Goal: Task Accomplishment & Management: Manage account settings

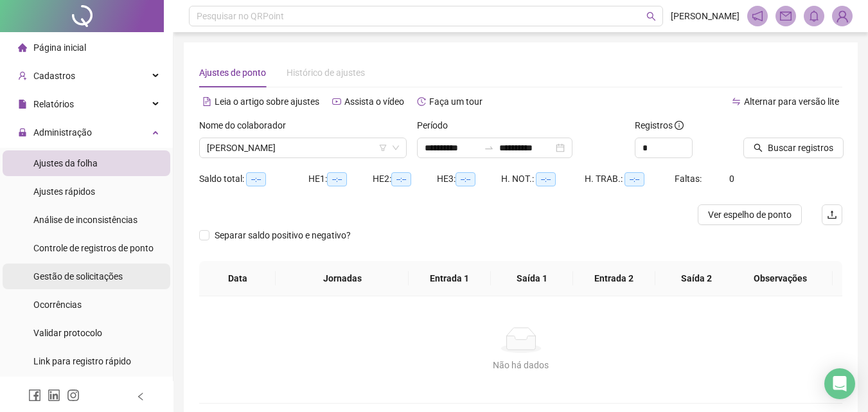
scroll to position [37, 0]
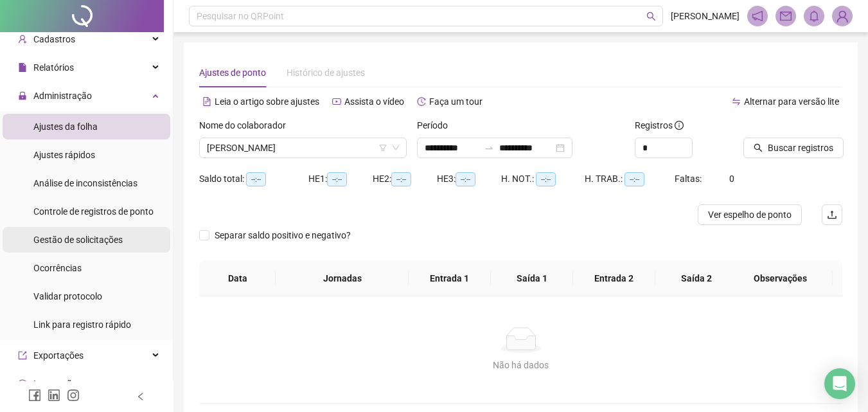
click at [68, 243] on span "Gestão de solicitações" at bounding box center [77, 239] width 89 height 10
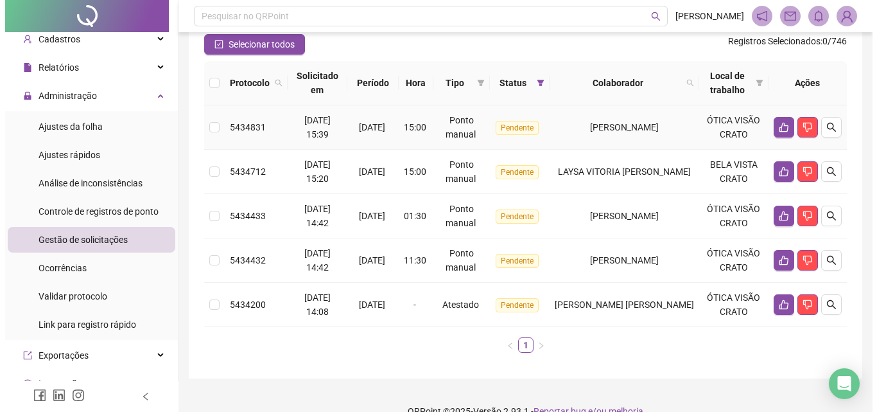
scroll to position [193, 0]
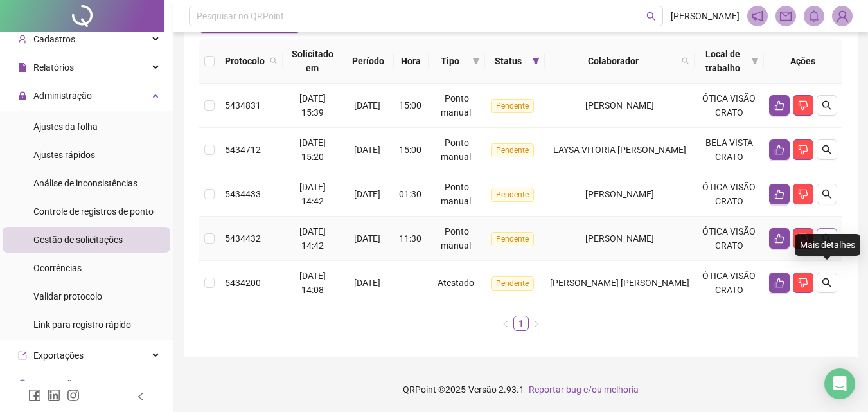
click at [823, 233] on icon "search" at bounding box center [826, 238] width 10 height 10
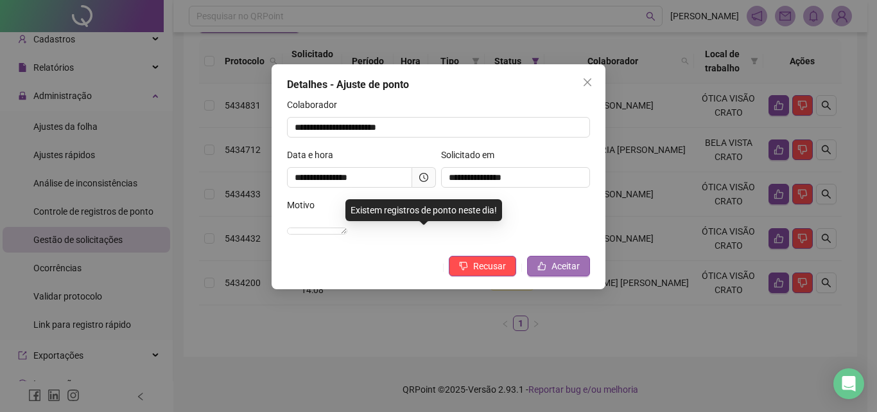
click at [566, 273] on span "Aceitar" at bounding box center [566, 266] width 28 height 14
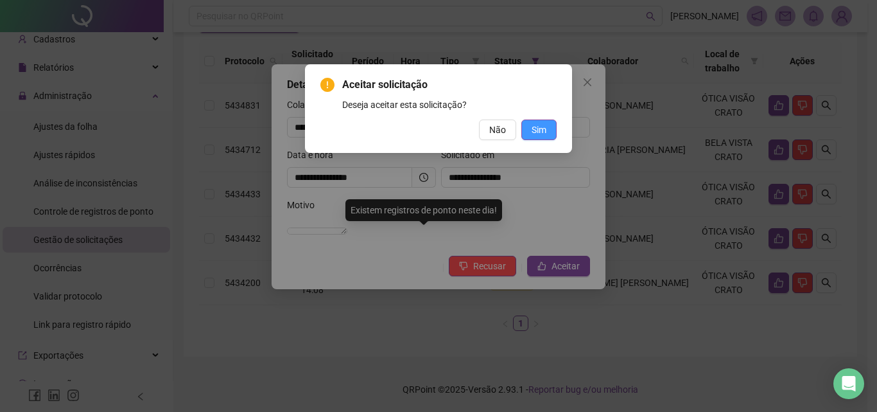
click at [536, 136] on span "Sim" at bounding box center [539, 130] width 15 height 14
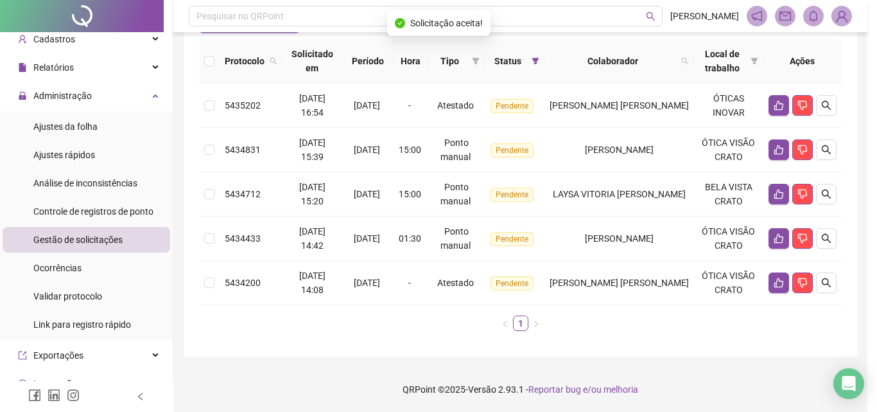
scroll to position [137, 0]
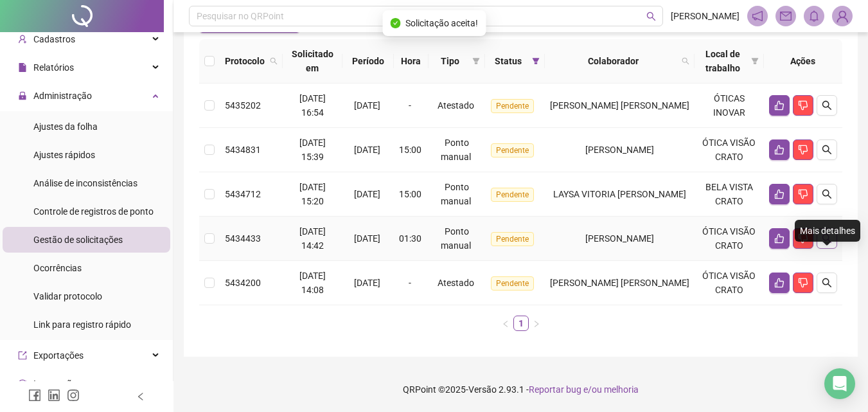
click at [830, 243] on icon "search" at bounding box center [826, 238] width 10 height 10
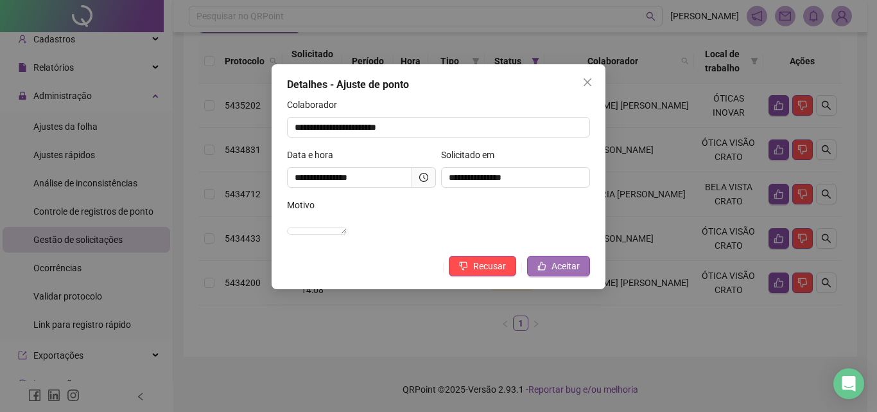
click at [571, 273] on span "Aceitar" at bounding box center [566, 266] width 28 height 14
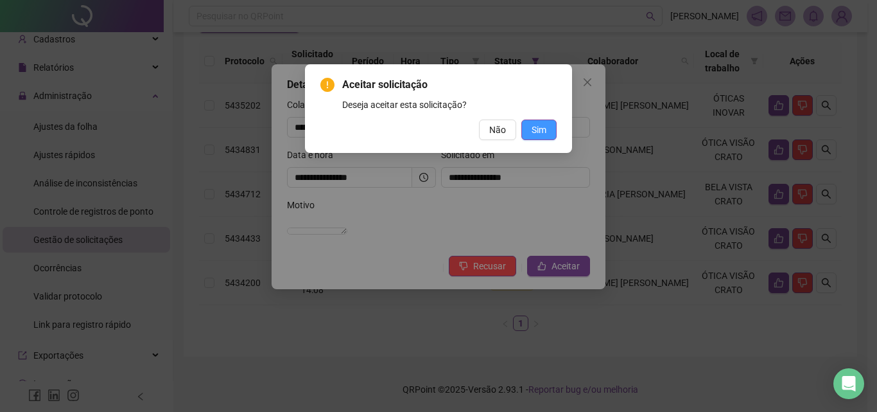
click at [548, 137] on button "Sim" at bounding box center [538, 129] width 35 height 21
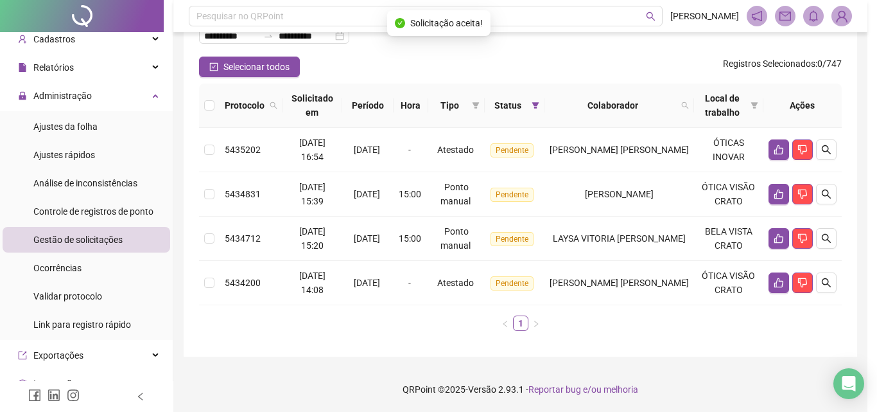
scroll to position [92, 0]
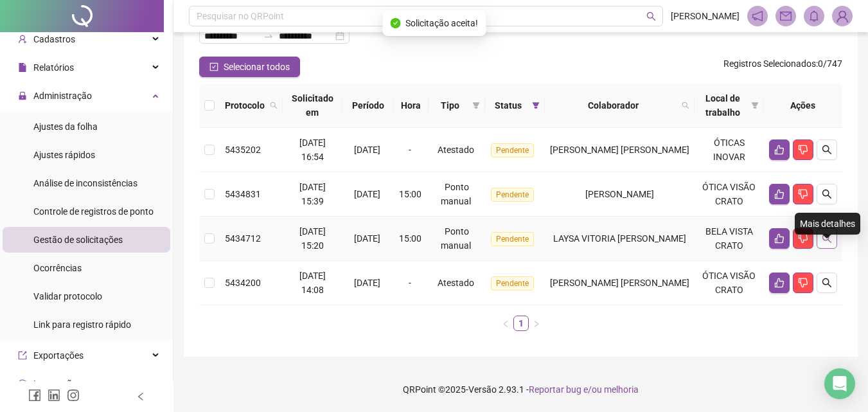
click at [827, 243] on icon "search" at bounding box center [826, 238] width 10 height 10
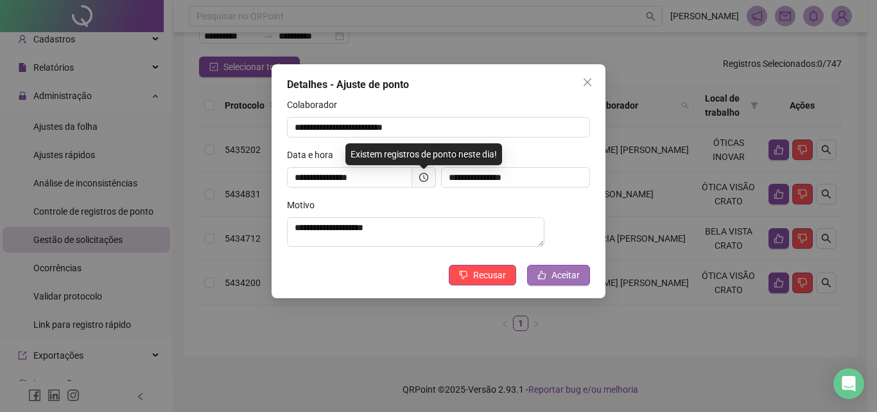
click at [561, 272] on button "Aceitar" at bounding box center [558, 275] width 63 height 21
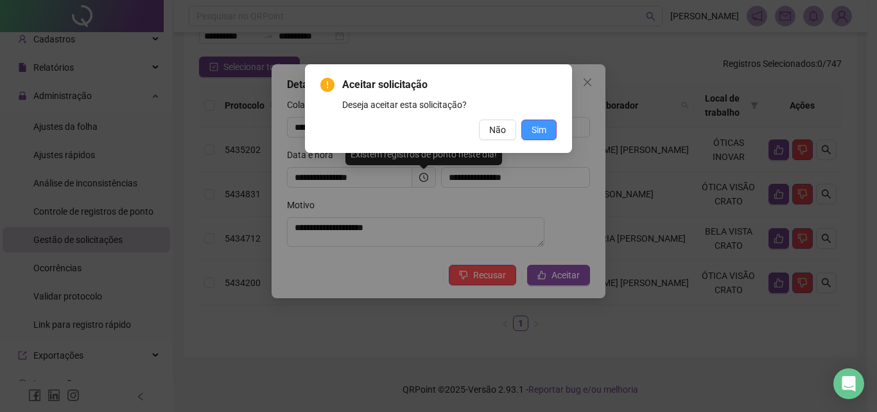
click at [549, 137] on button "Sim" at bounding box center [538, 129] width 35 height 21
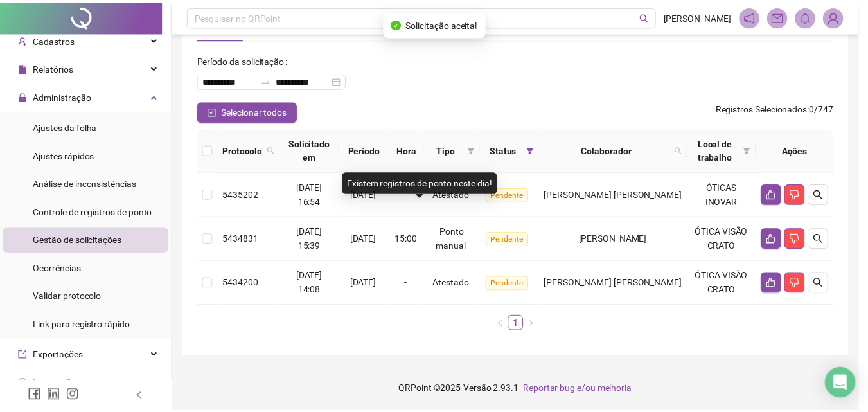
scroll to position [48, 0]
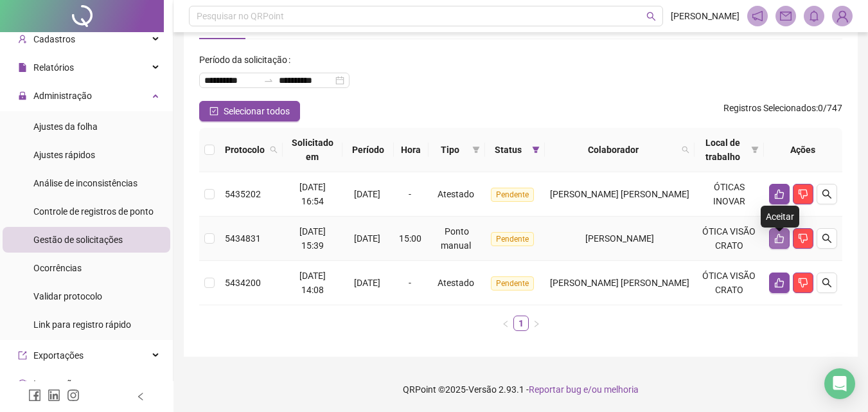
click at [775, 243] on icon "like" at bounding box center [778, 239] width 9 height 10
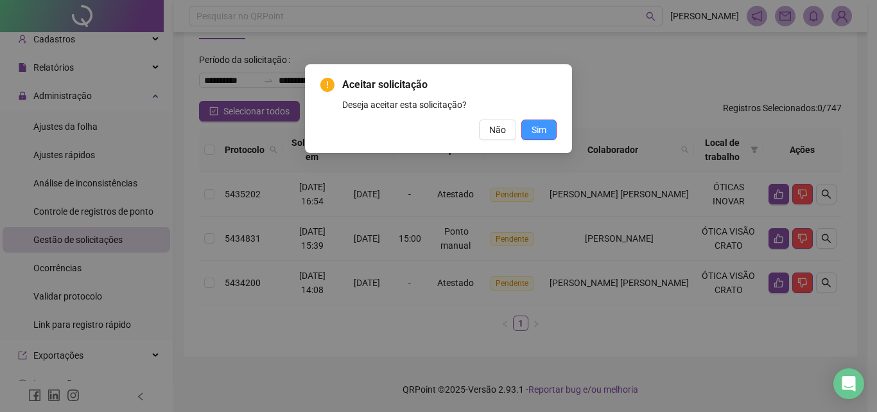
click at [535, 131] on span "Sim" at bounding box center [539, 130] width 15 height 14
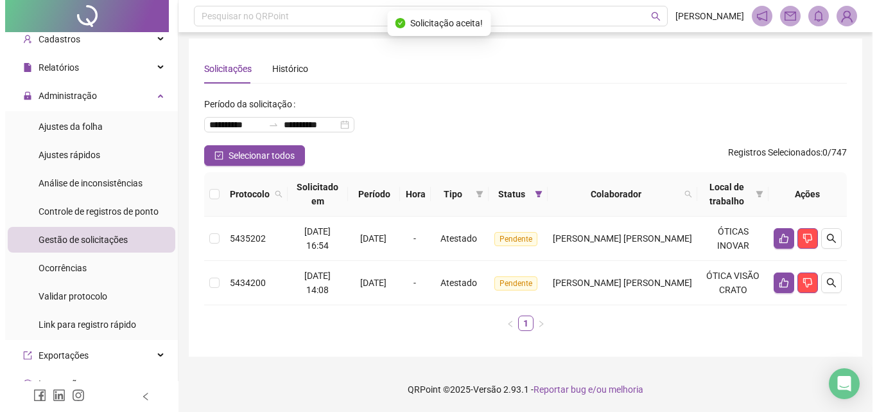
scroll to position [18, 0]
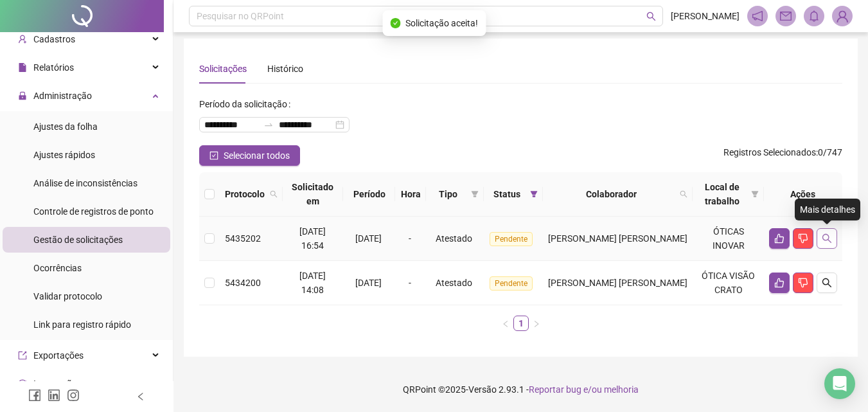
click at [818, 228] on button "button" at bounding box center [826, 238] width 21 height 21
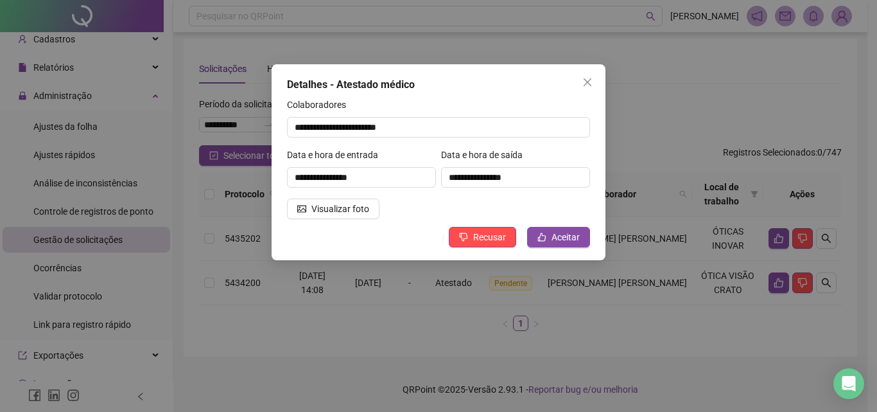
click at [358, 195] on div "**********" at bounding box center [361, 173] width 154 height 50
click at [356, 201] on button "Visualizar foto" at bounding box center [333, 208] width 92 height 21
click at [573, 242] on span "Aceitar" at bounding box center [566, 237] width 28 height 14
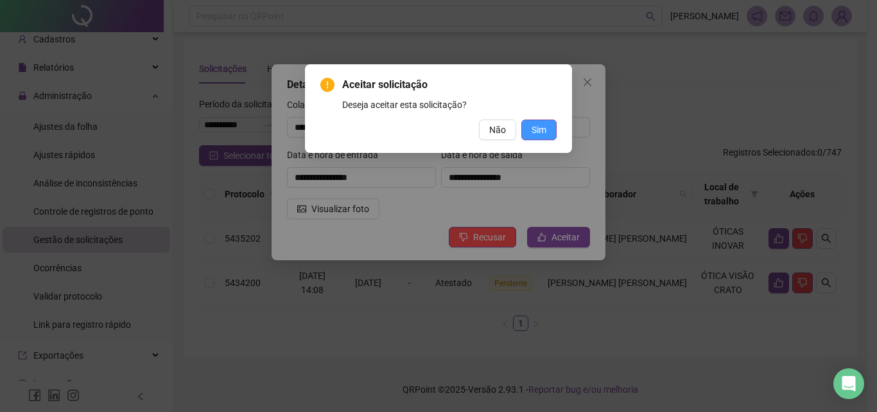
click at [538, 126] on span "Sim" at bounding box center [539, 130] width 15 height 14
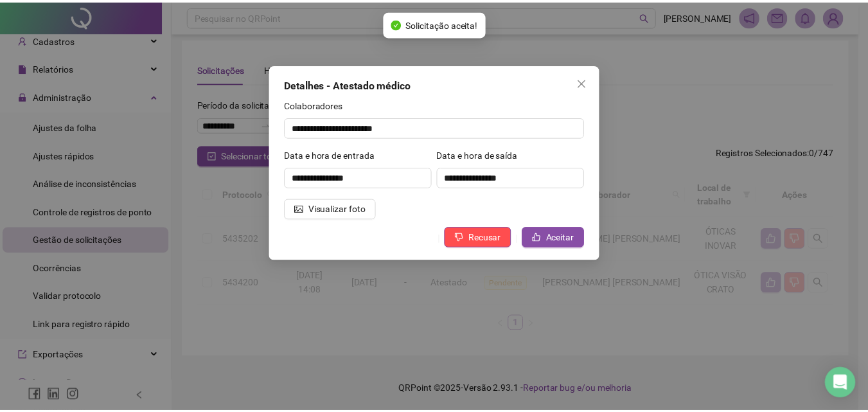
scroll to position [0, 0]
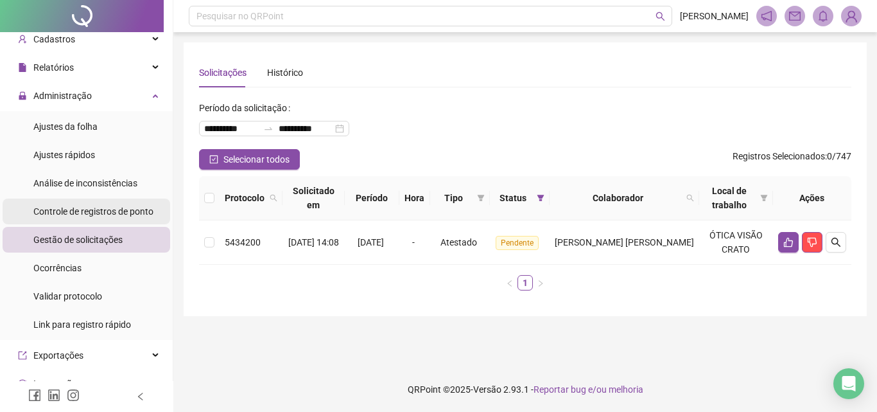
click at [98, 213] on span "Controle de registros de ponto" at bounding box center [93, 211] width 120 height 10
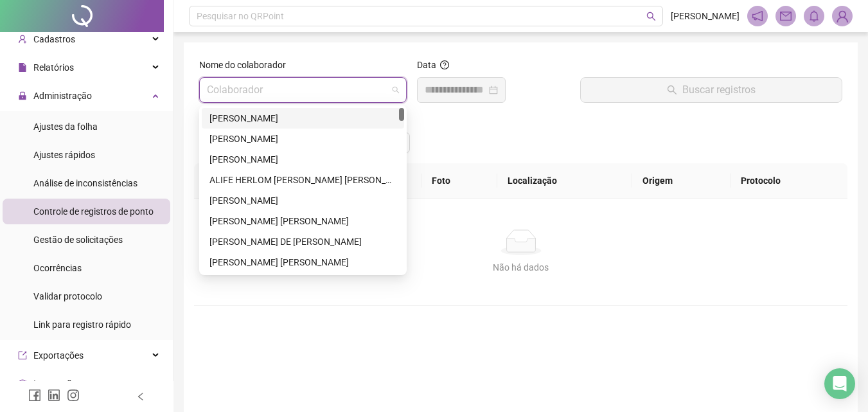
click at [313, 87] on input "search" at bounding box center [297, 90] width 180 height 24
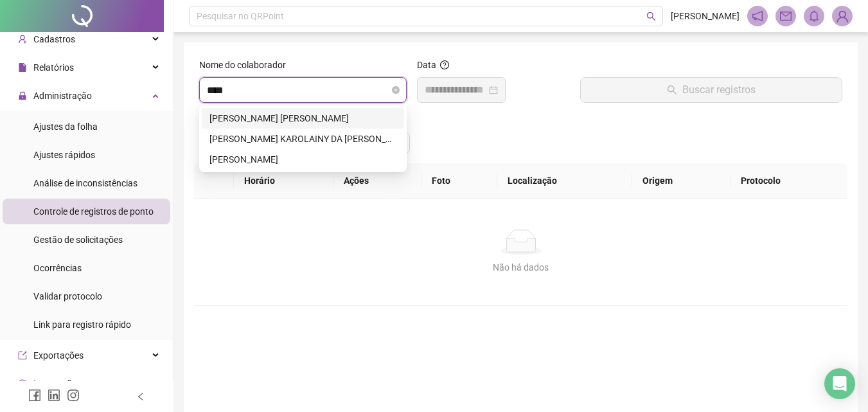
type input "*****"
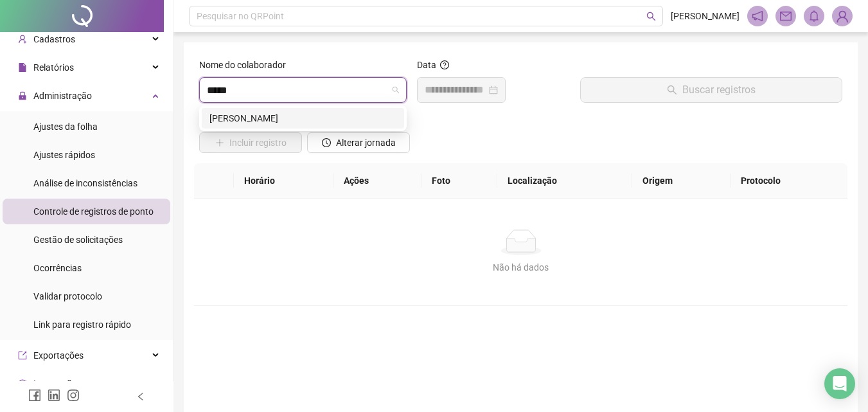
click at [326, 124] on div "[PERSON_NAME]" at bounding box center [302, 118] width 187 height 14
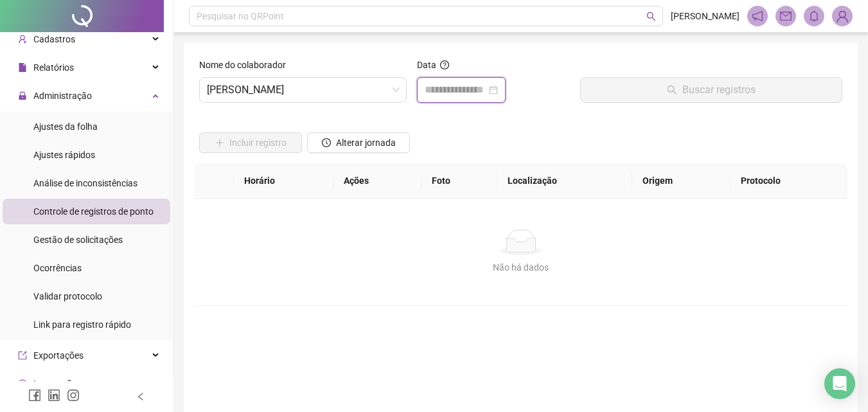
click at [437, 90] on input at bounding box center [455, 89] width 62 height 15
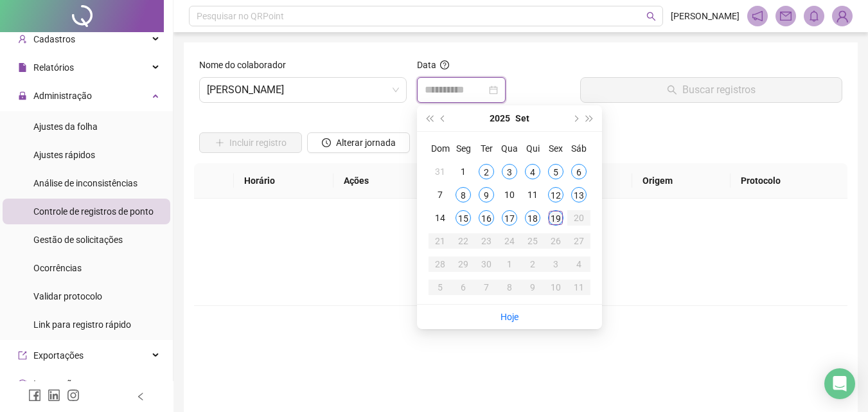
type input "**********"
click at [555, 222] on div "19" at bounding box center [555, 217] width 15 height 15
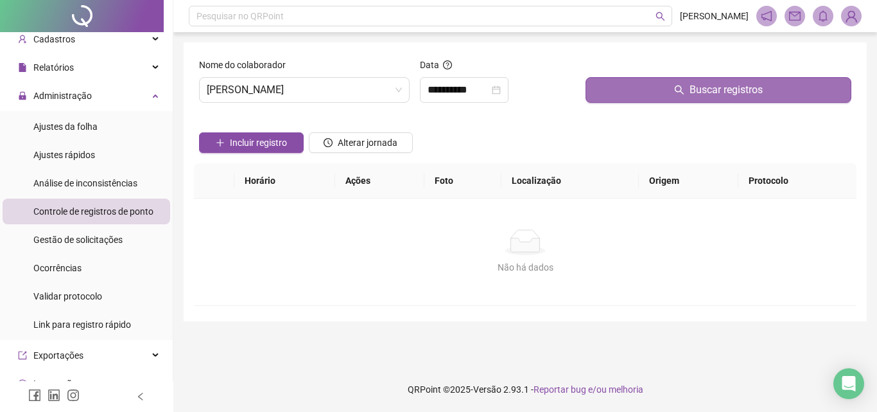
click at [681, 88] on icon "search" at bounding box center [679, 90] width 10 height 10
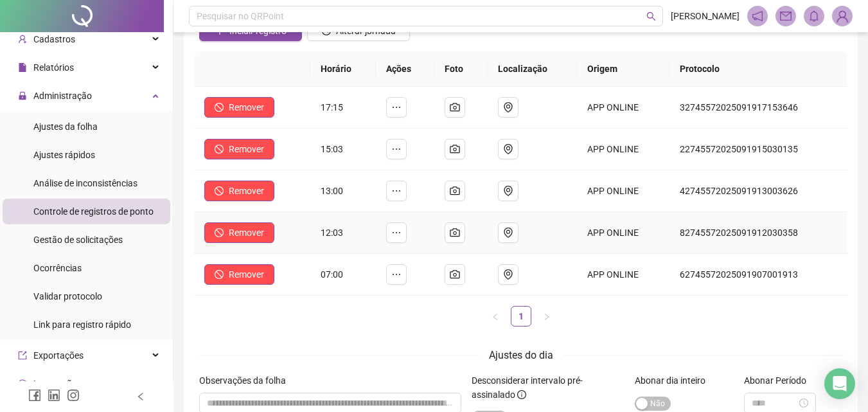
scroll to position [128, 0]
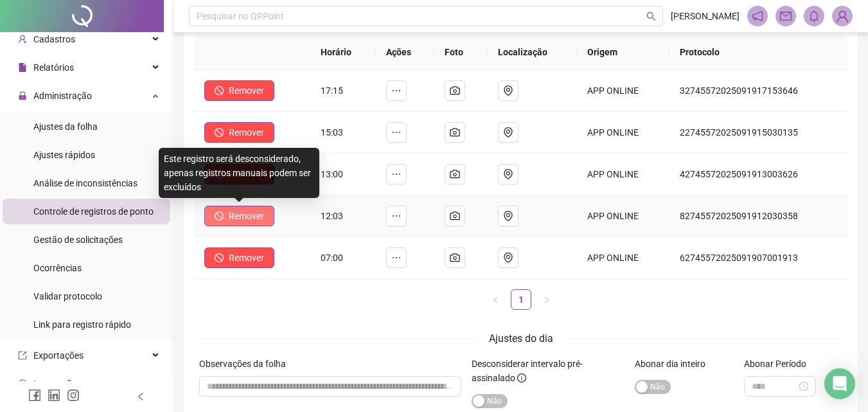
click at [218, 212] on icon "stop" at bounding box center [218, 215] width 9 height 9
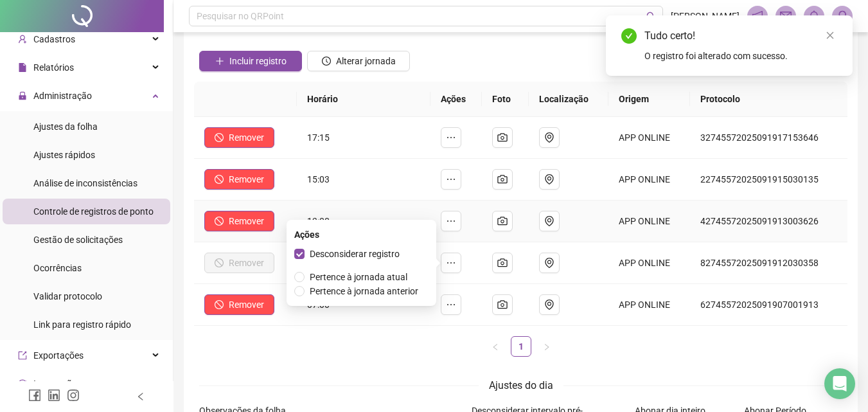
scroll to position [0, 0]
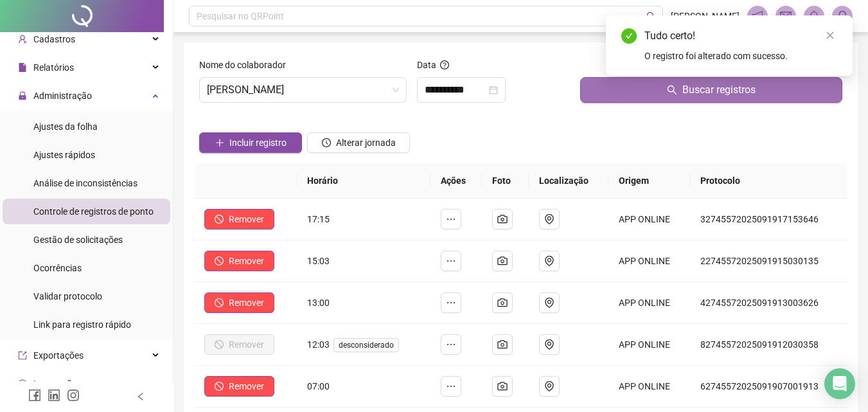
click at [800, 95] on button "Buscar registros" at bounding box center [711, 90] width 262 height 26
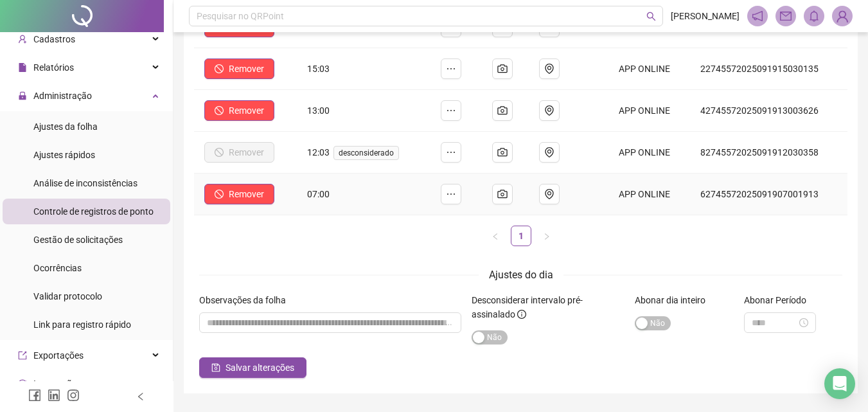
scroll to position [193, 0]
click at [63, 181] on span "Análise de inconsistências" at bounding box center [85, 183] width 104 height 10
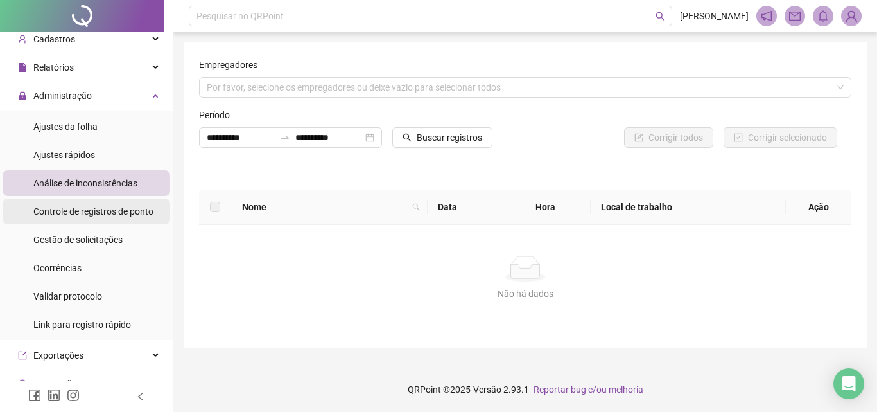
click at [69, 206] on span "Controle de registros de ponto" at bounding box center [93, 211] width 120 height 10
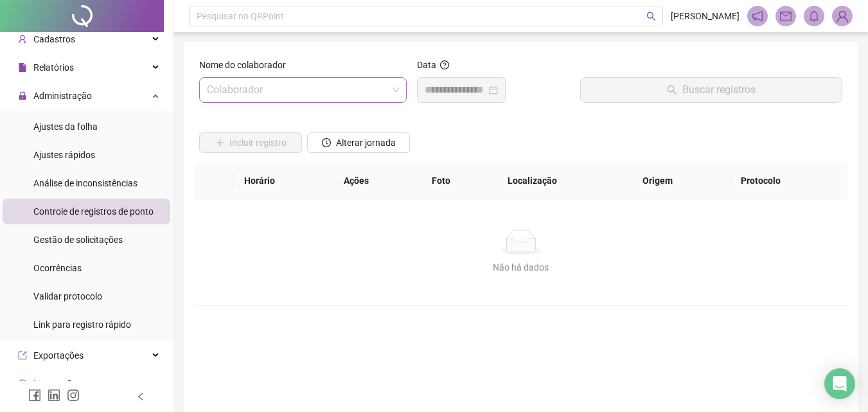
click at [316, 83] on input "search" at bounding box center [297, 90] width 180 height 24
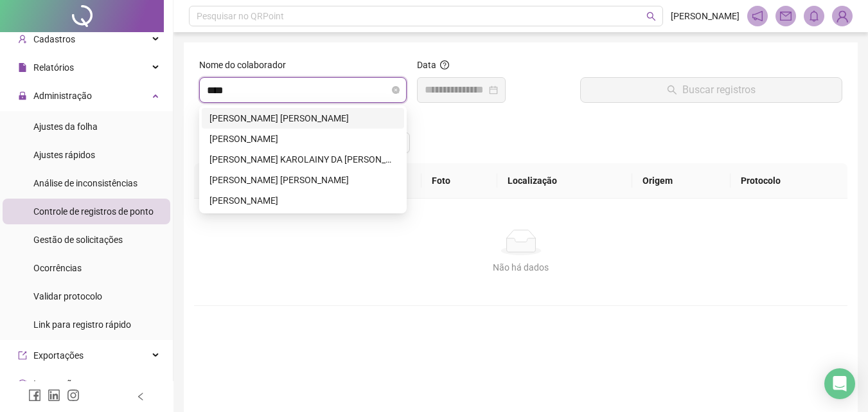
type input "*****"
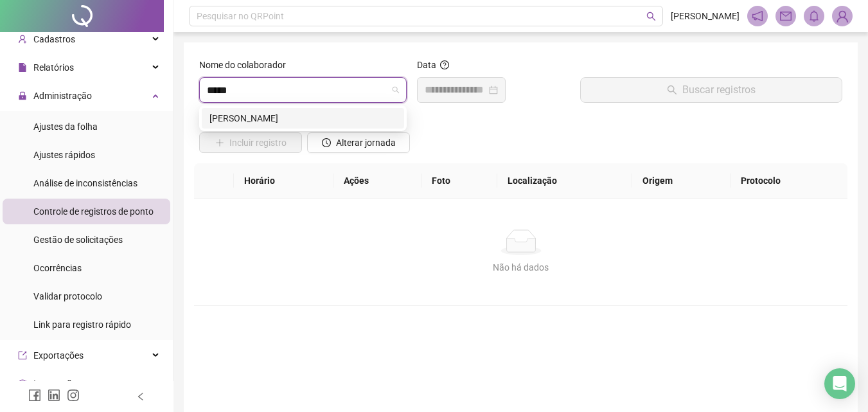
click at [328, 112] on div "[PERSON_NAME]" at bounding box center [302, 118] width 187 height 14
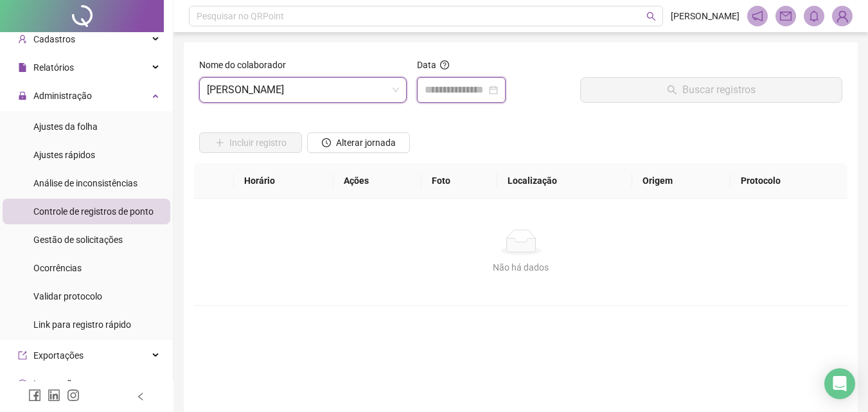
click at [435, 92] on input at bounding box center [455, 89] width 62 height 15
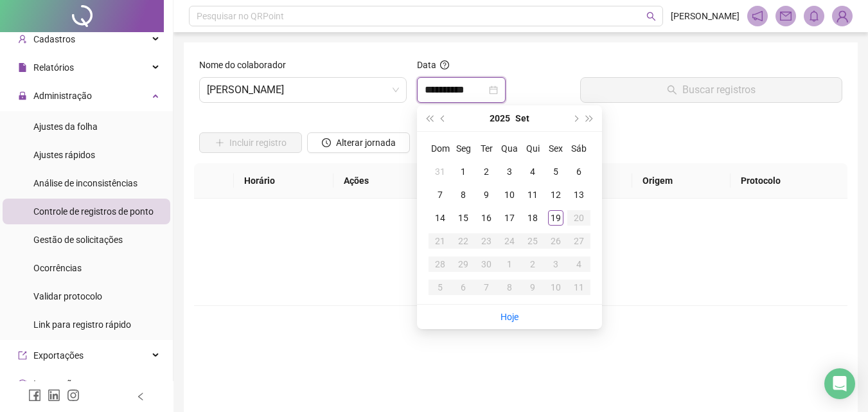
type input "**********"
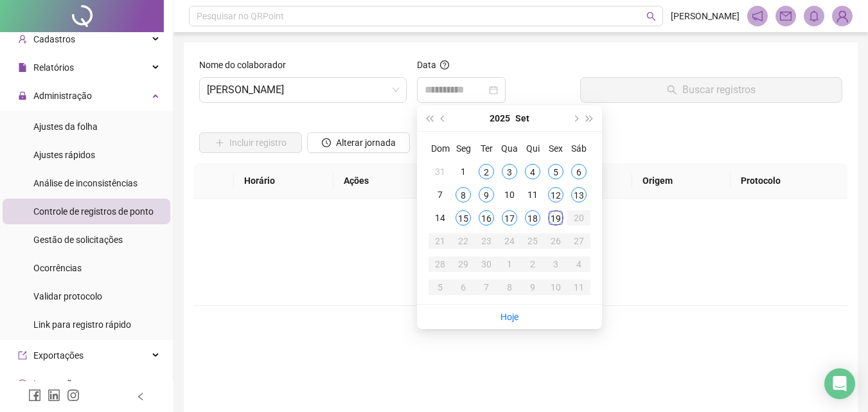
click at [552, 220] on div "19" at bounding box center [555, 217] width 15 height 15
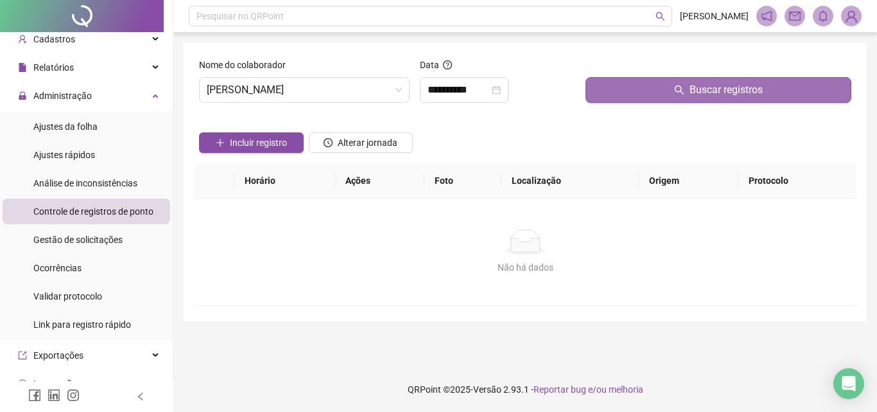
click at [694, 84] on span "Buscar registros" at bounding box center [726, 89] width 73 height 15
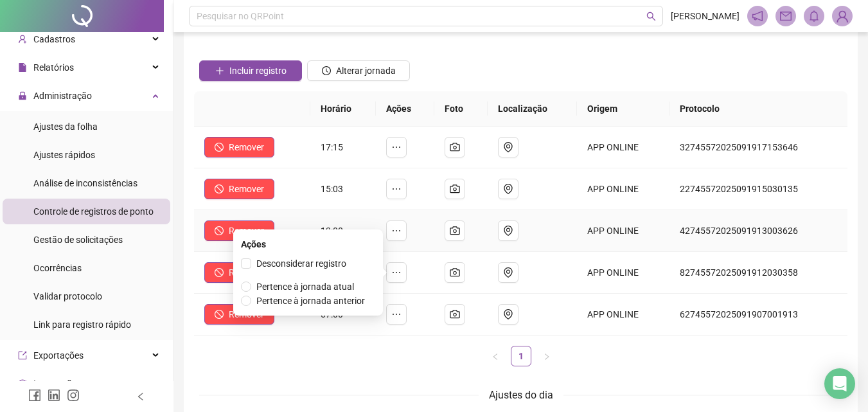
scroll to position [64, 0]
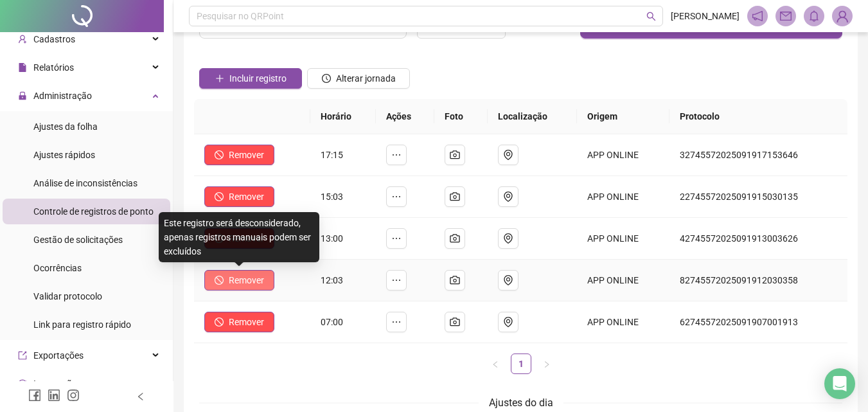
click at [263, 283] on span "Remover" at bounding box center [246, 280] width 35 height 14
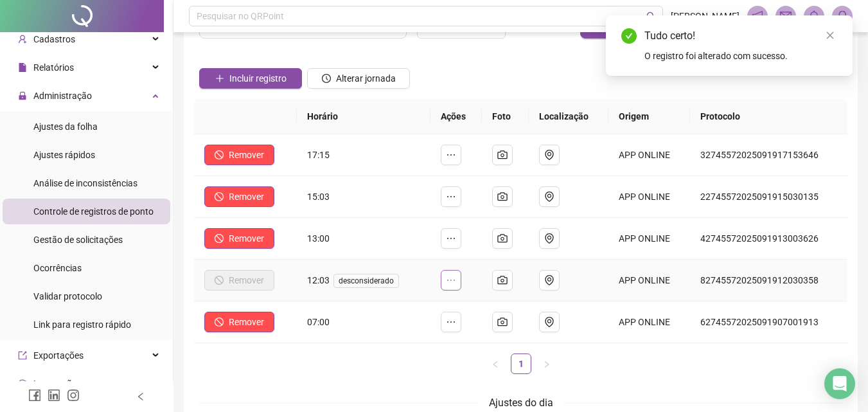
click at [455, 280] on icon "ellipsis" at bounding box center [451, 280] width 10 height 10
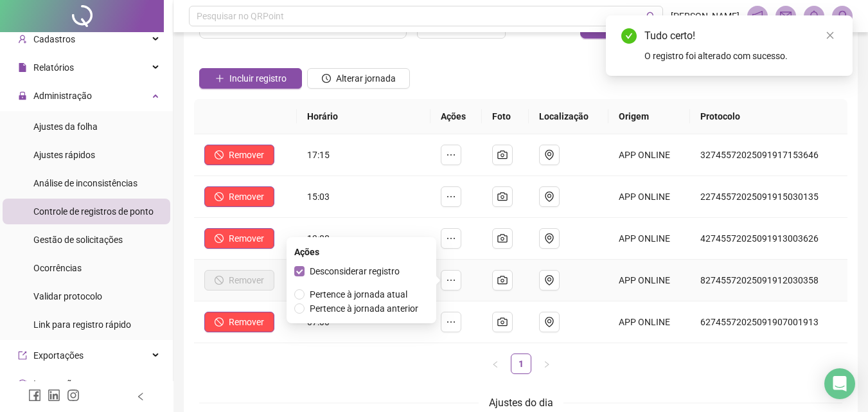
click at [363, 271] on span "Desconsiderar registro" at bounding box center [355, 271] width 90 height 10
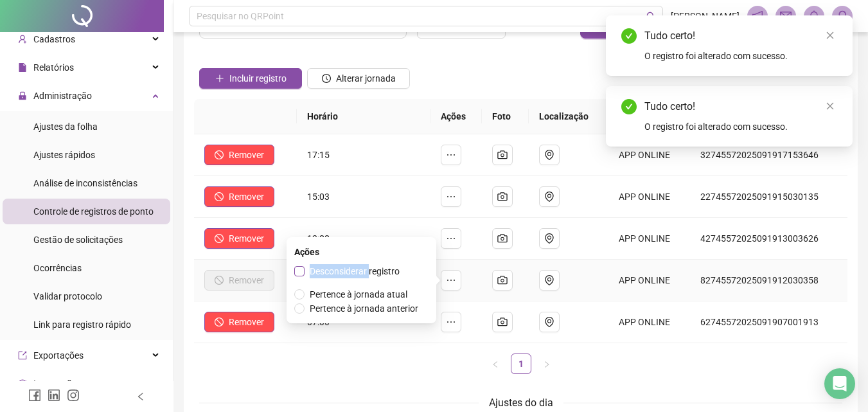
click at [363, 271] on span "Desconsiderar registro" at bounding box center [355, 271] width 90 height 10
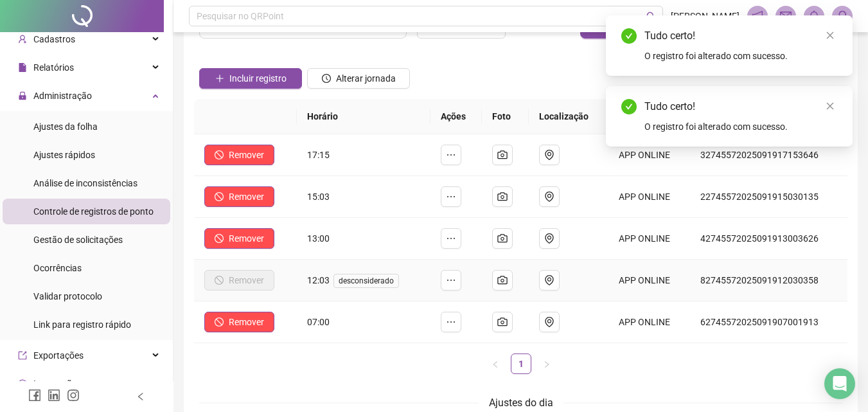
click at [406, 273] on td "12:03 desconsiderado" at bounding box center [364, 280] width 134 height 42
click at [442, 276] on td at bounding box center [456, 280] width 52 height 42
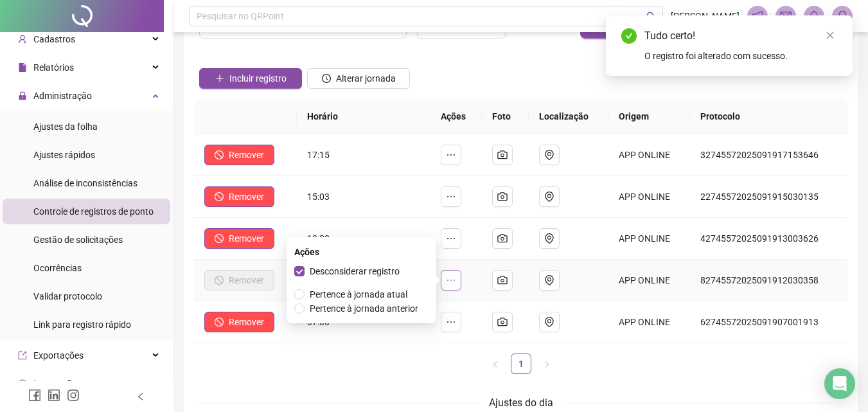
click at [448, 276] on button "button" at bounding box center [451, 280] width 21 height 21
click at [378, 267] on span "Desconsiderar registro" at bounding box center [355, 271] width 90 height 10
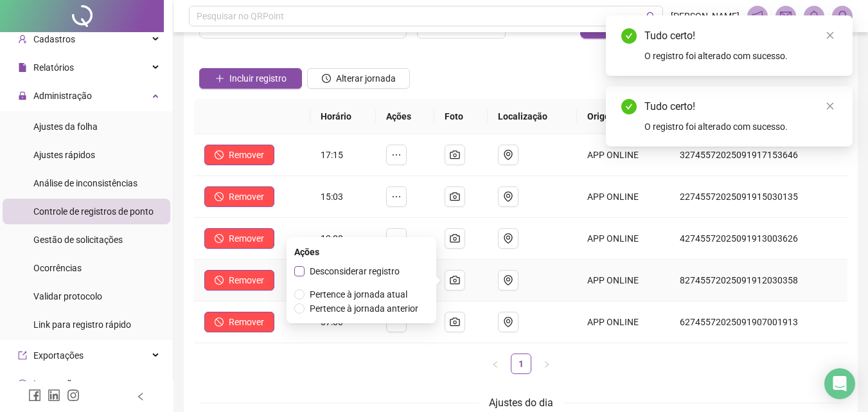
click at [377, 268] on span "Desconsiderar registro" at bounding box center [355, 271] width 90 height 10
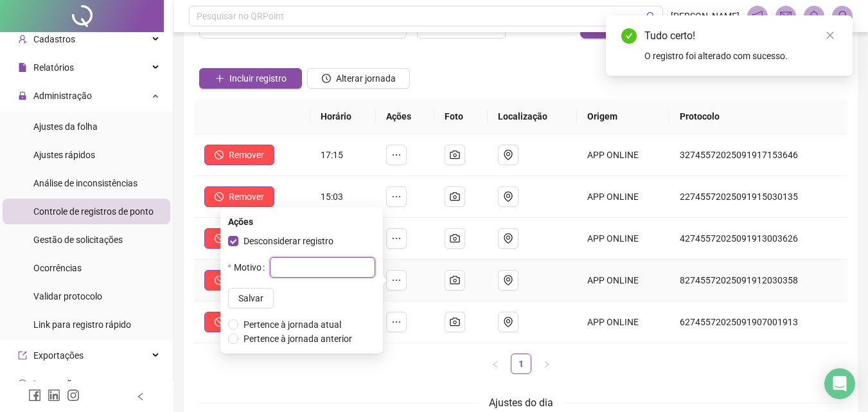
click at [359, 268] on input "text" at bounding box center [322, 267] width 105 height 21
type input "****"
click at [238, 295] on span "Salvar" at bounding box center [250, 298] width 25 height 14
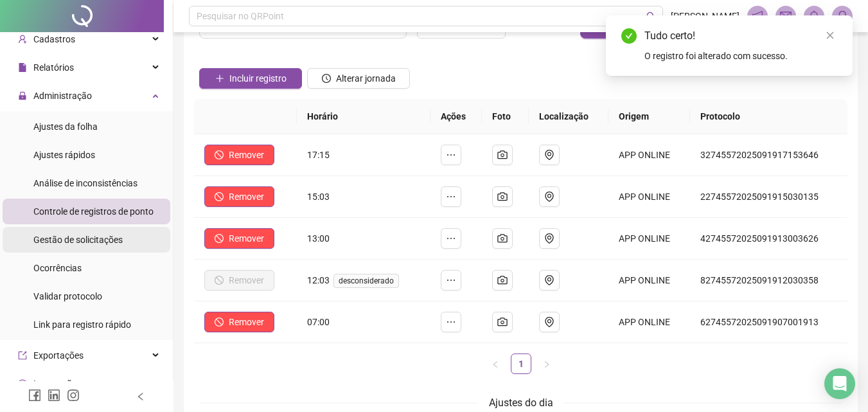
click at [96, 231] on div "Gestão de solicitações" at bounding box center [77, 240] width 89 height 26
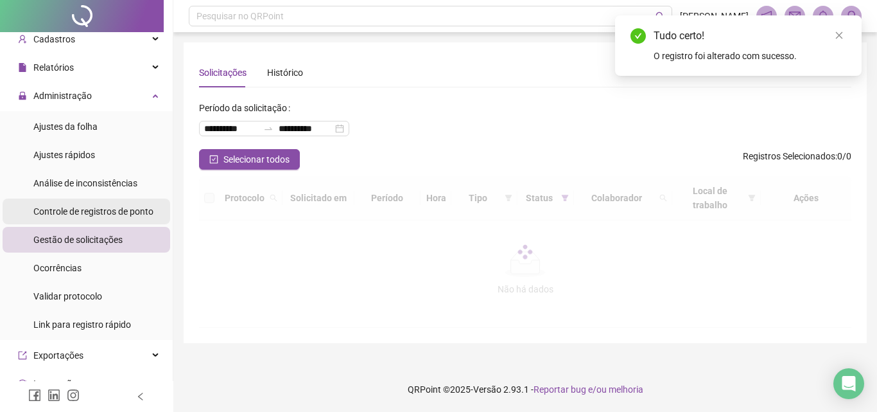
click at [100, 211] on span "Controle de registros de ponto" at bounding box center [93, 211] width 120 height 10
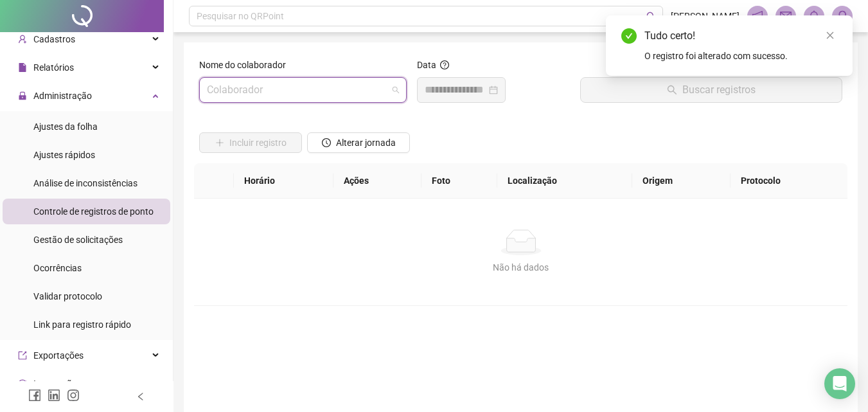
click at [337, 94] on input "search" at bounding box center [297, 90] width 180 height 24
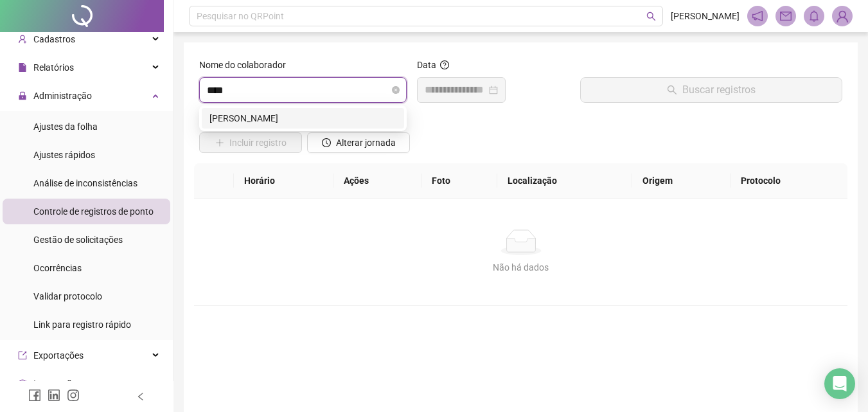
type input "*****"
click at [348, 125] on div "[PERSON_NAME]" at bounding box center [302, 118] width 187 height 14
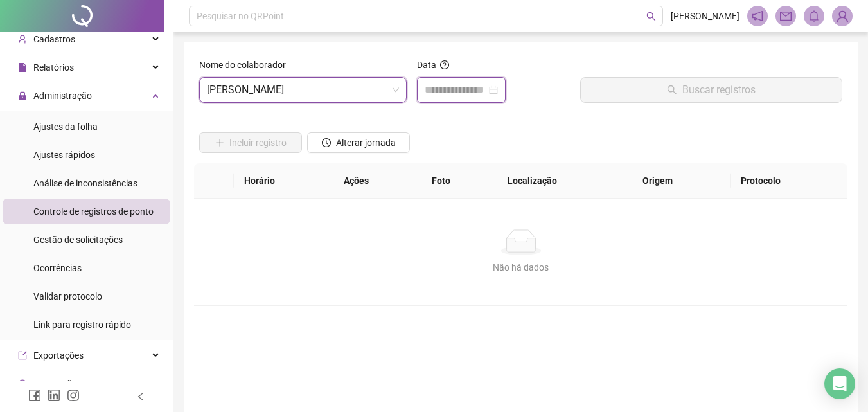
click at [479, 94] on input at bounding box center [455, 89] width 62 height 15
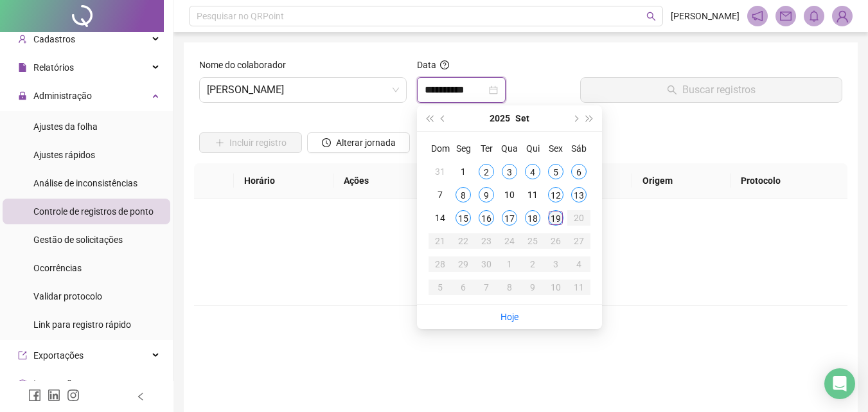
type input "**********"
click at [558, 215] on div "19" at bounding box center [555, 217] width 15 height 15
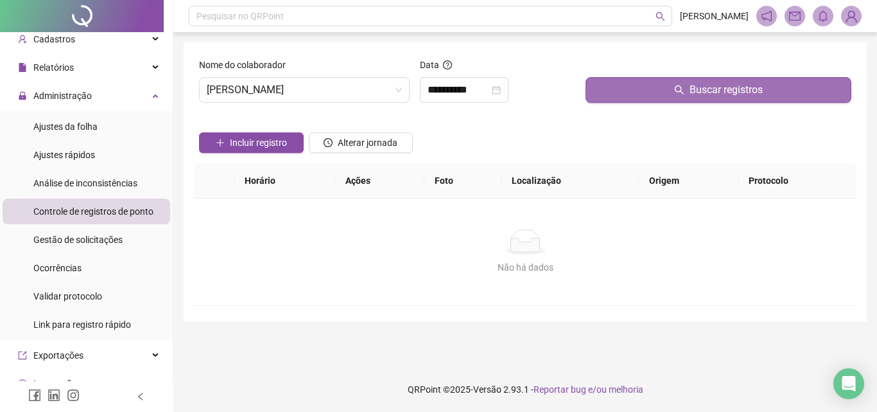
click at [624, 89] on button "Buscar registros" at bounding box center [719, 90] width 266 height 26
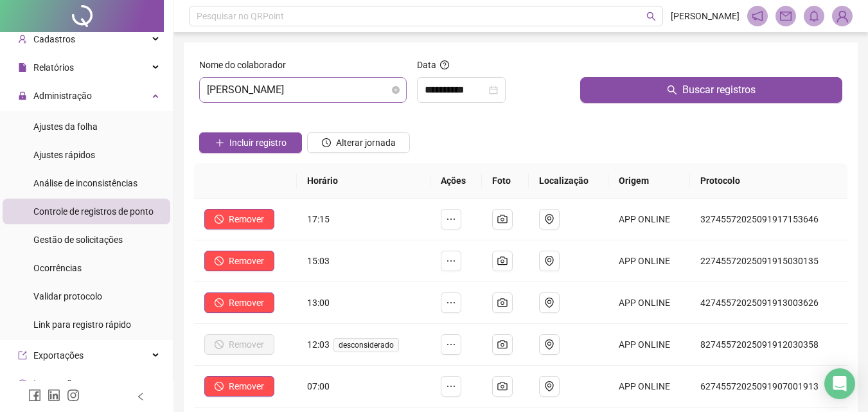
click at [283, 94] on span "[PERSON_NAME]" at bounding box center [303, 90] width 192 height 24
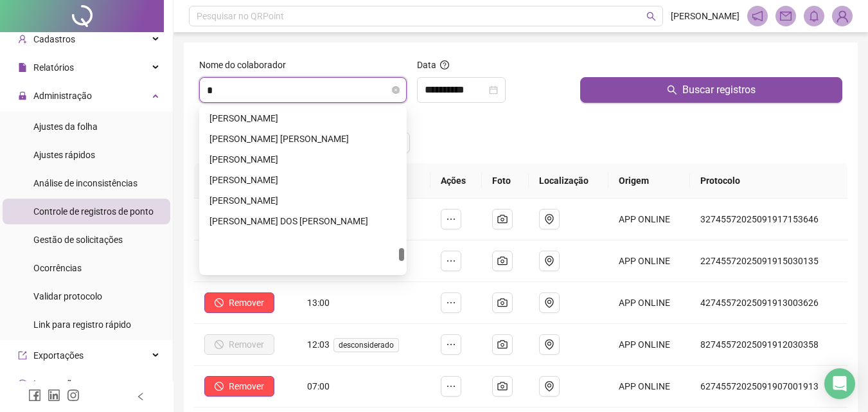
scroll to position [699, 0]
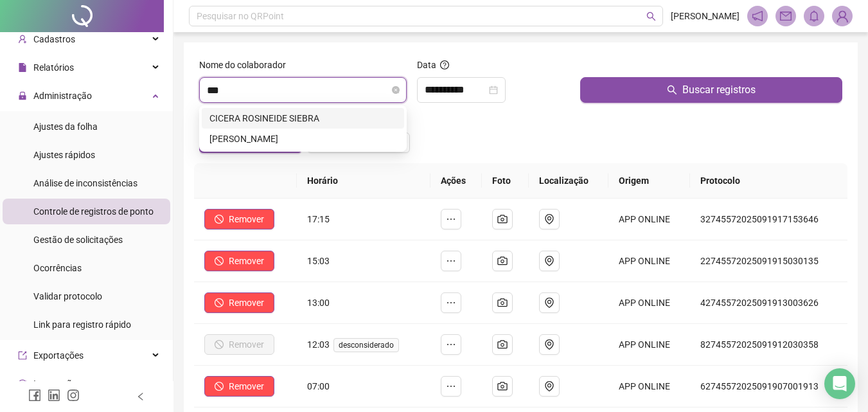
type input "****"
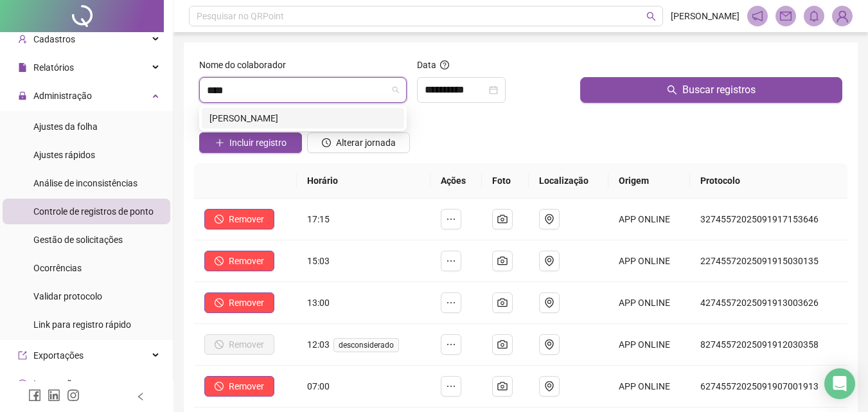
click at [267, 111] on div "[PERSON_NAME]" at bounding box center [302, 118] width 187 height 14
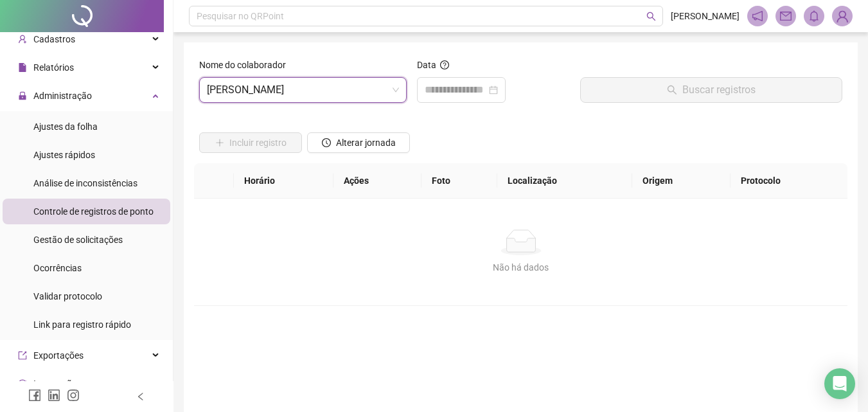
click at [450, 103] on div "Data" at bounding box center [493, 85] width 163 height 55
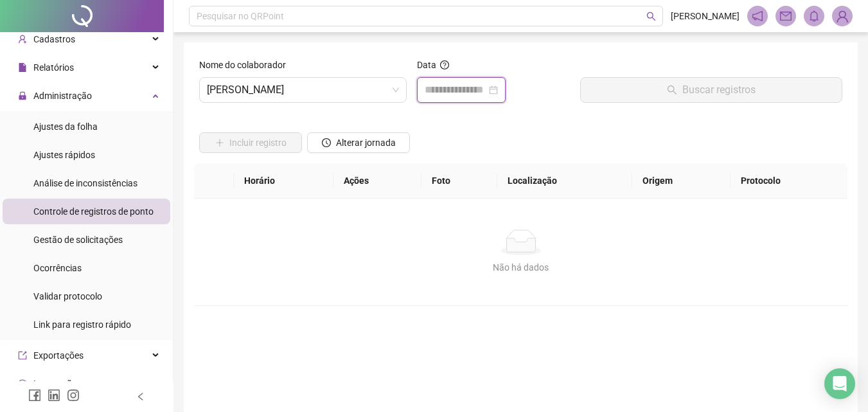
click at [453, 91] on input at bounding box center [455, 89] width 62 height 15
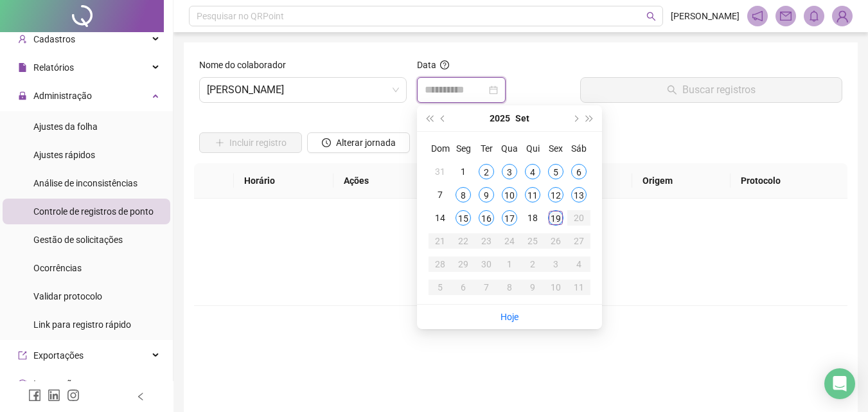
type input "**********"
click at [555, 215] on div "19" at bounding box center [555, 217] width 15 height 15
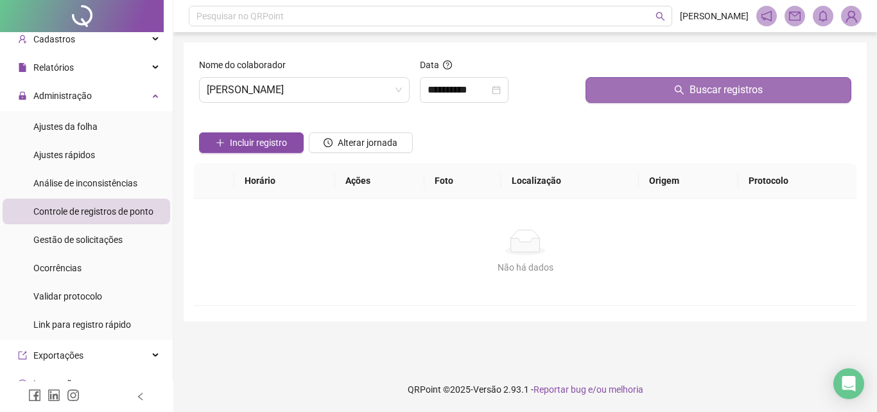
click at [699, 84] on span "Buscar registros" at bounding box center [726, 89] width 73 height 15
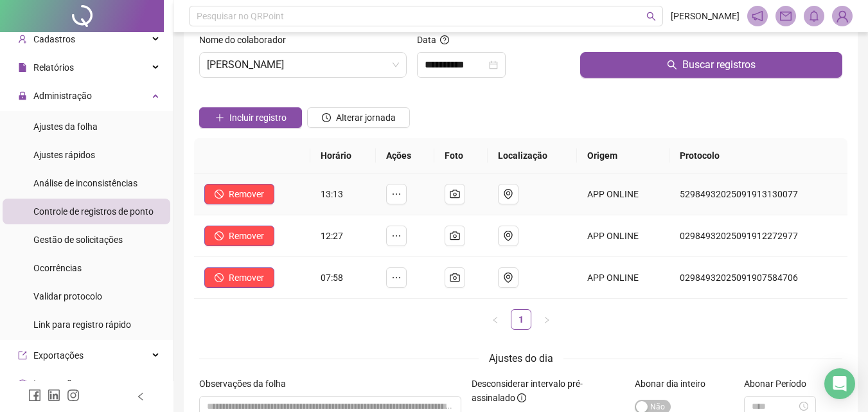
scroll to position [17, 0]
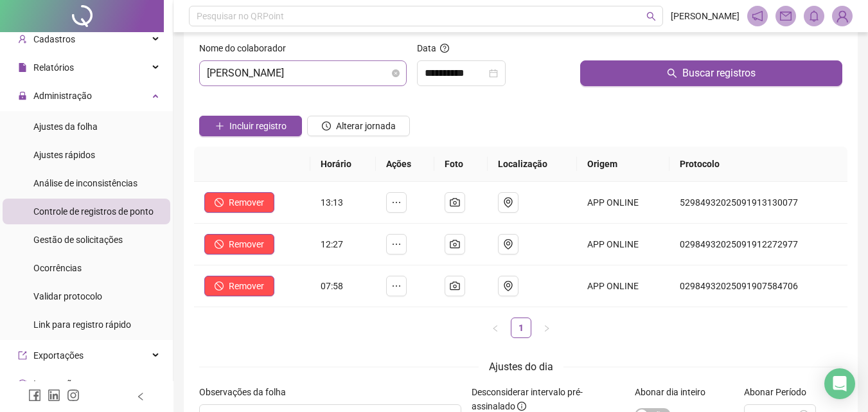
click at [266, 68] on span "[PERSON_NAME]" at bounding box center [303, 73] width 192 height 24
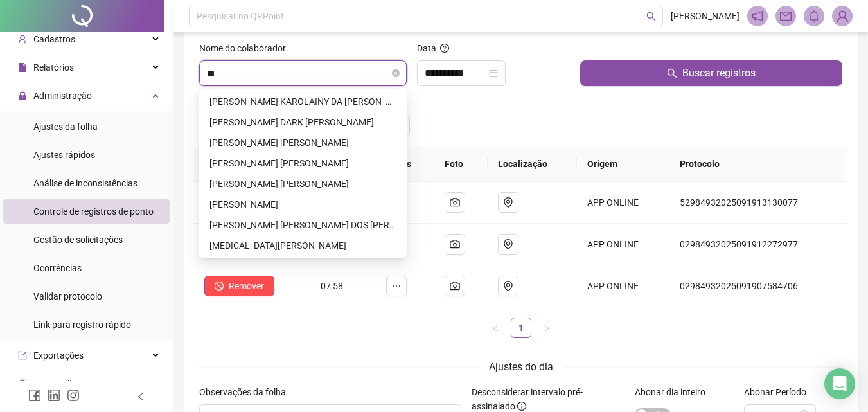
scroll to position [0, 0]
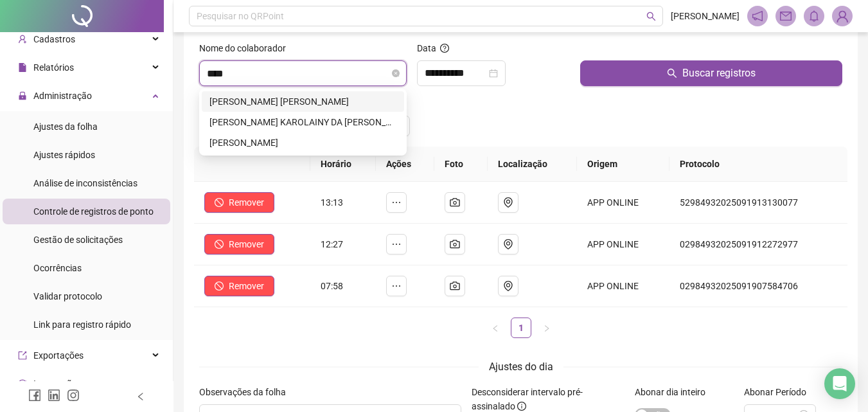
type input "*****"
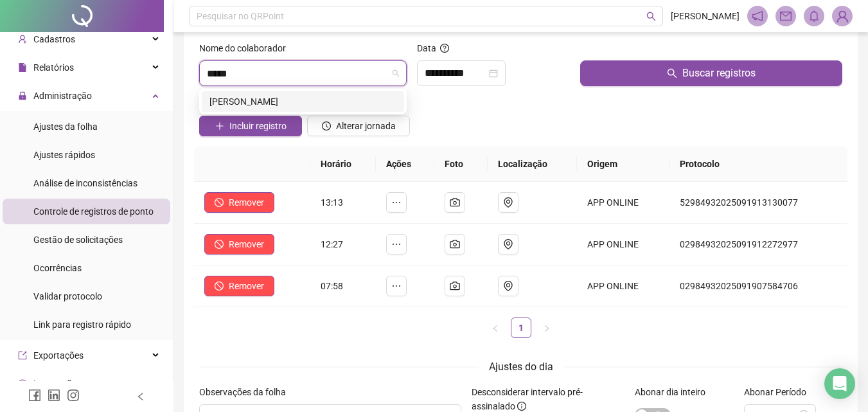
click at [296, 104] on div "[PERSON_NAME]" at bounding box center [302, 101] width 187 height 14
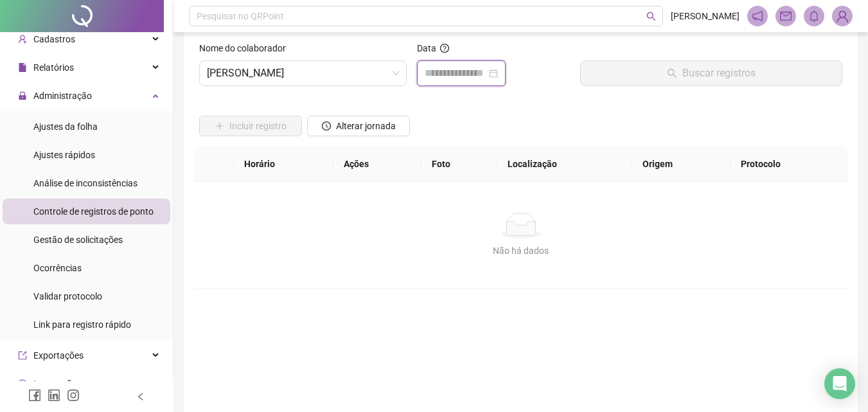
click at [452, 73] on input at bounding box center [455, 73] width 62 height 15
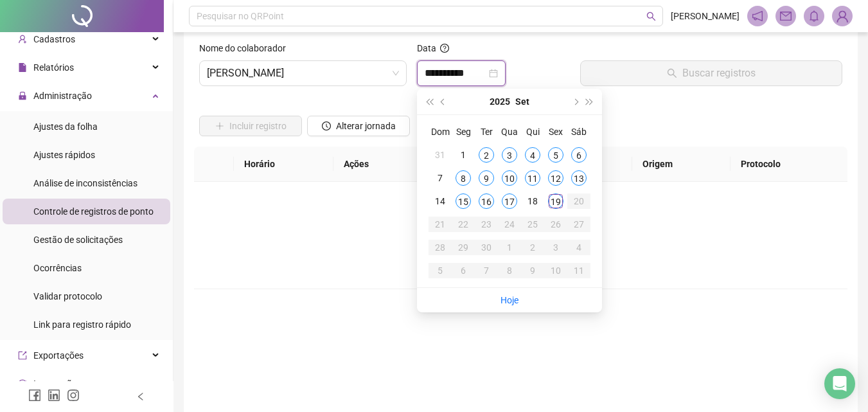
type input "**********"
click at [560, 204] on div "19" at bounding box center [555, 200] width 15 height 15
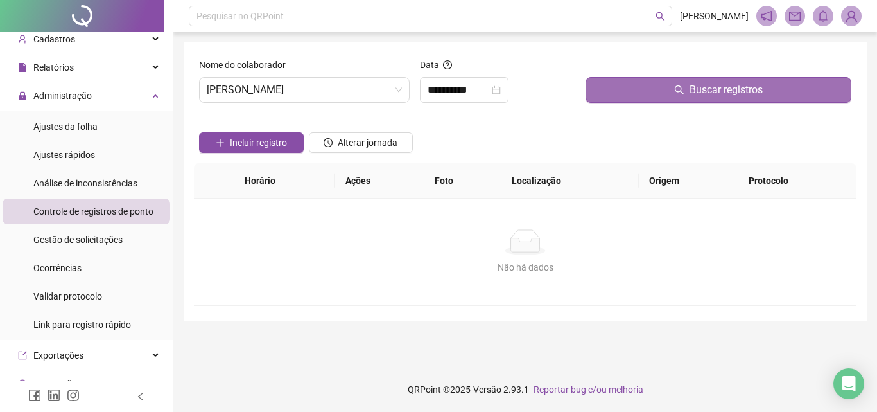
click at [628, 79] on button "Buscar registros" at bounding box center [719, 90] width 266 height 26
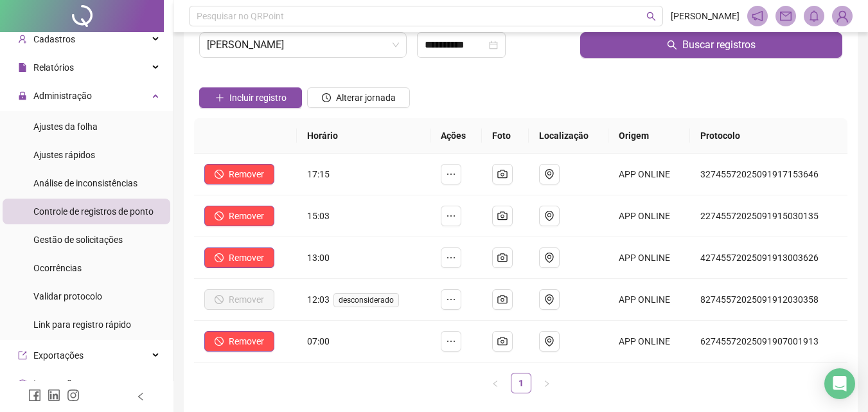
scroll to position [128, 0]
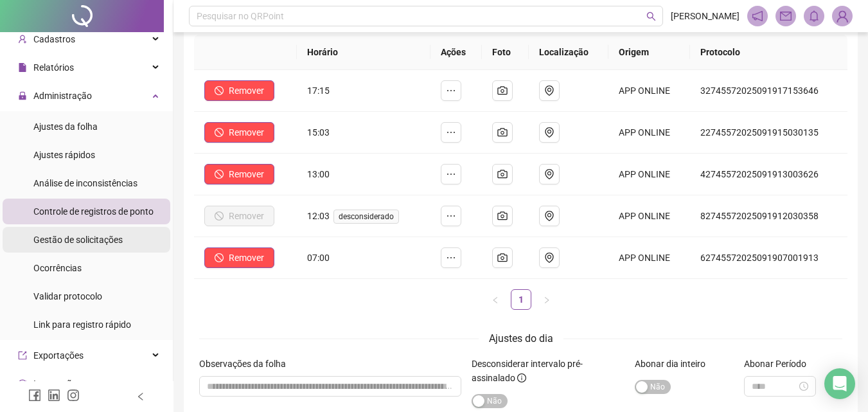
click at [135, 231] on li "Gestão de solicitações" at bounding box center [87, 240] width 168 height 26
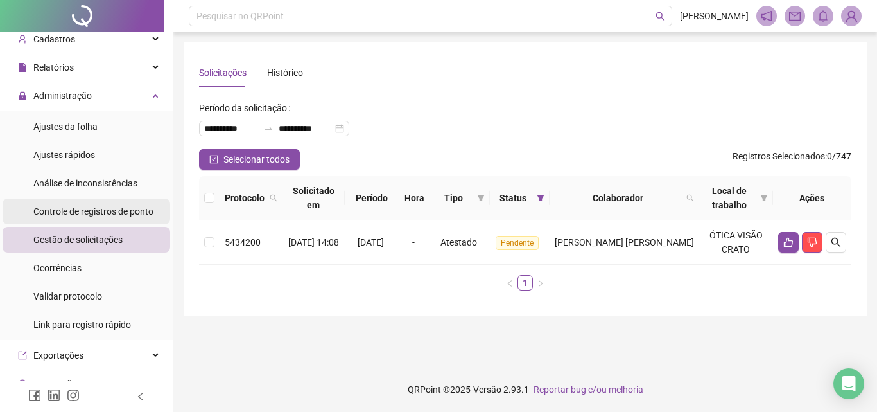
click at [134, 218] on div "Controle de registros de ponto" at bounding box center [93, 211] width 120 height 26
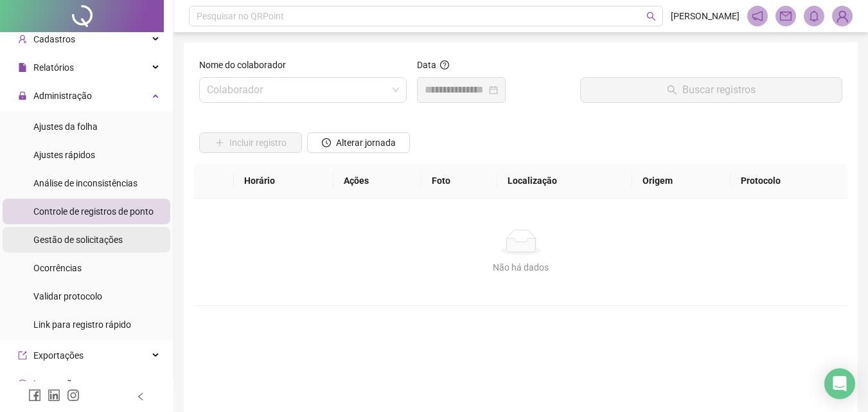
click at [134, 233] on li "Gestão de solicitações" at bounding box center [87, 240] width 168 height 26
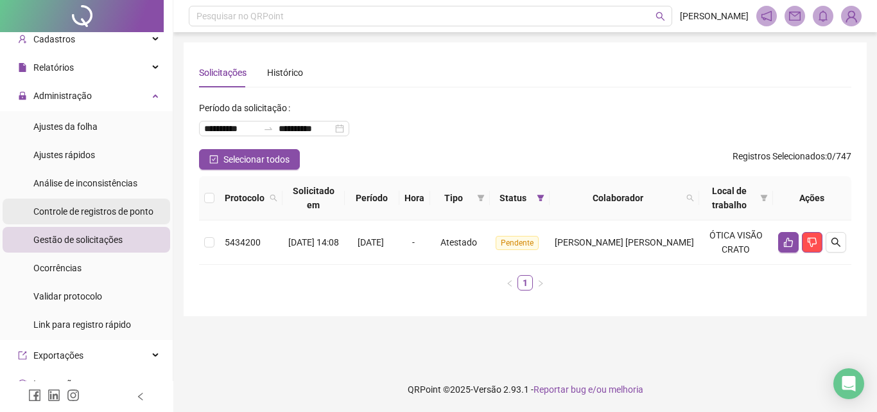
click at [53, 219] on div "Controle de registros de ponto" at bounding box center [93, 211] width 120 height 26
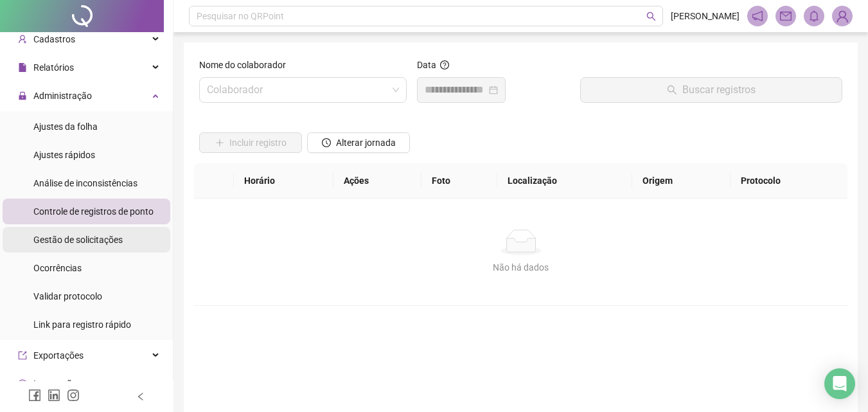
click at [64, 240] on span "Gestão de solicitações" at bounding box center [77, 239] width 89 height 10
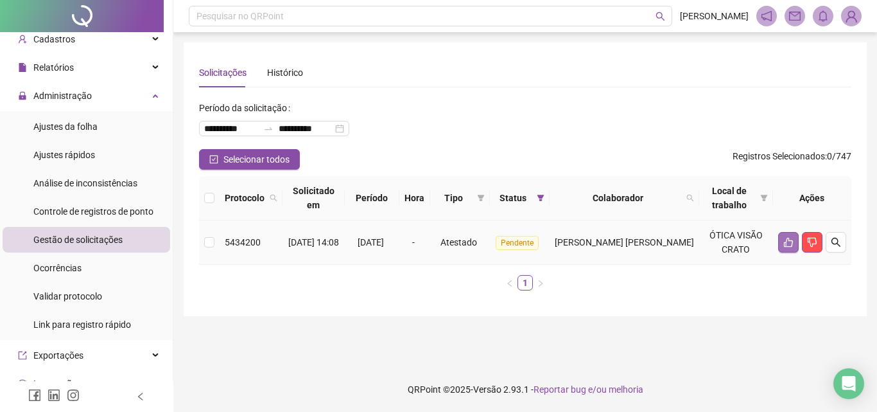
click at [787, 244] on icon "like" at bounding box center [788, 242] width 10 height 10
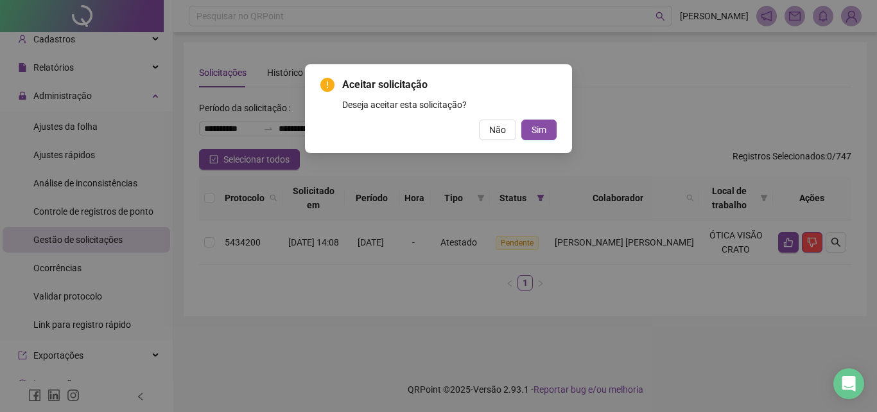
click at [545, 140] on div "Aceitar solicitação Deseja aceitar esta solicitação? Não Sim" at bounding box center [438, 108] width 267 height 89
click at [545, 132] on span "Sim" at bounding box center [539, 130] width 15 height 14
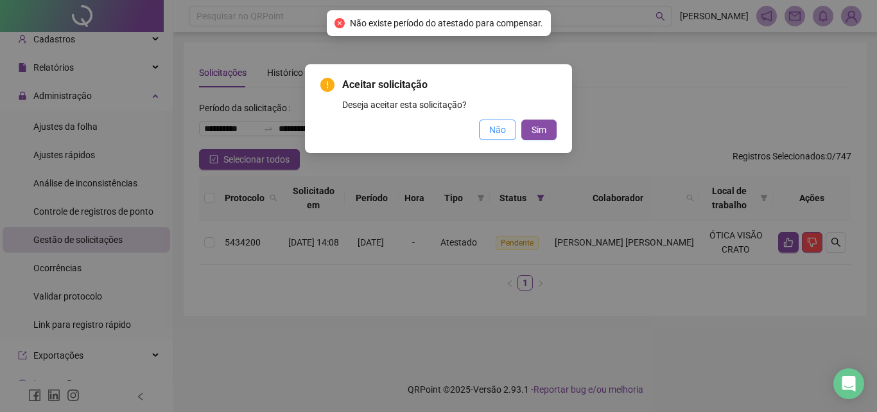
click at [490, 122] on button "Não" at bounding box center [497, 129] width 37 height 21
